Goal: Task Accomplishment & Management: Use online tool/utility

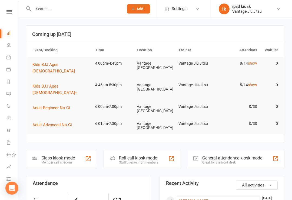
click at [13, 143] on link "Waivers" at bounding box center [12, 143] width 12 height 12
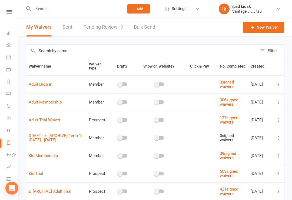
click at [279, 123] on icon at bounding box center [278, 119] width 5 height 5
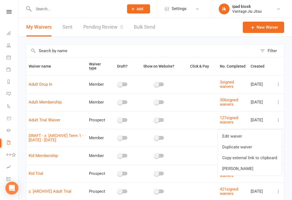
click at [260, 155] on link "Copy external link to clipboard" at bounding box center [250, 158] width 64 height 11
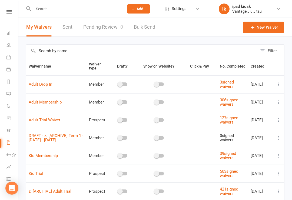
click at [97, 28] on link "Pending Review 0" at bounding box center [103, 27] width 40 height 19
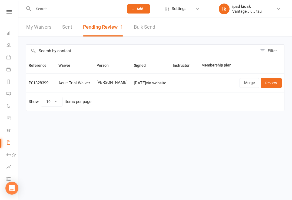
click at [274, 83] on link "Review" at bounding box center [271, 83] width 21 height 10
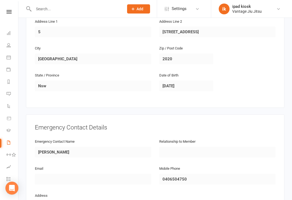
scroll to position [383, 0]
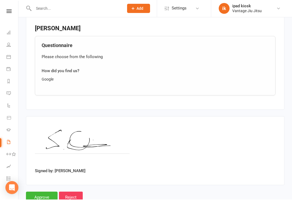
click at [48, 192] on input "Approve" at bounding box center [42, 197] width 32 height 11
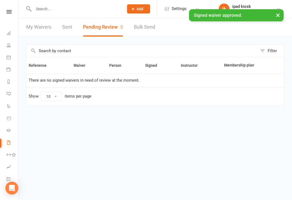
click at [10, 59] on icon at bounding box center [8, 57] width 4 height 4
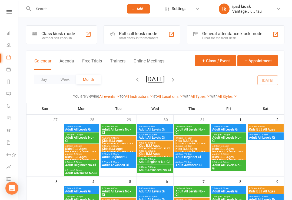
click at [55, 39] on div "Member self check-in" at bounding box center [58, 38] width 34 height 4
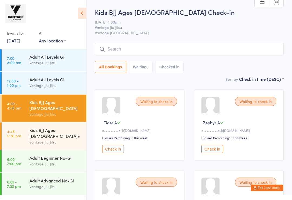
click at [46, 60] on div "Vantage Jiu Jitsu" at bounding box center [56, 63] width 52 height 6
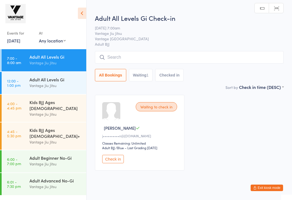
click at [163, 59] on input "search" at bounding box center [189, 57] width 189 height 12
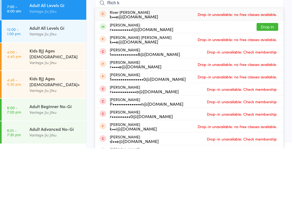
type input "Rich k"
click at [272, 75] on button "Drop in" at bounding box center [268, 79] width 22 height 8
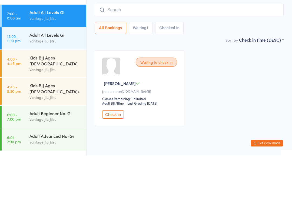
click at [182, 48] on input "search" at bounding box center [189, 54] width 189 height 12
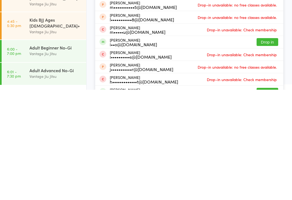
scroll to position [1, 0]
type input "[PERSON_NAME]"
click at [267, 148] on button "Drop in" at bounding box center [268, 152] width 22 height 8
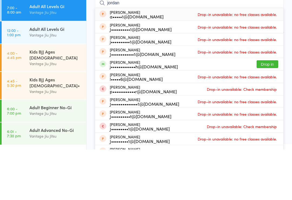
type input "jordan"
click at [270, 111] on button "Drop in" at bounding box center [268, 115] width 22 height 8
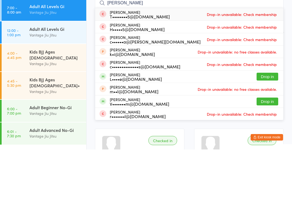
type input "[PERSON_NAME]"
click at [273, 123] on button "Drop in" at bounding box center [268, 127] width 22 height 8
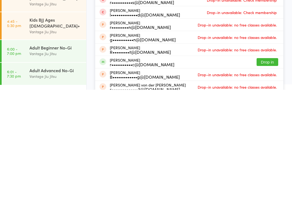
scroll to position [6, 0]
type input "[PERSON_NAME]"
click at [268, 169] on button "Drop in" at bounding box center [268, 173] width 22 height 8
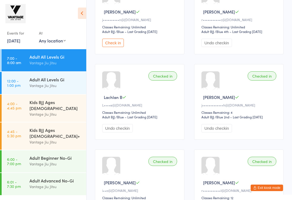
click at [25, 106] on link "4:00 - 4:45 pm Kids BJJ Ages 4 - 9 Vantage Jiu Jitsu" at bounding box center [44, 108] width 85 height 27
